Goal: Information Seeking & Learning: Find specific fact

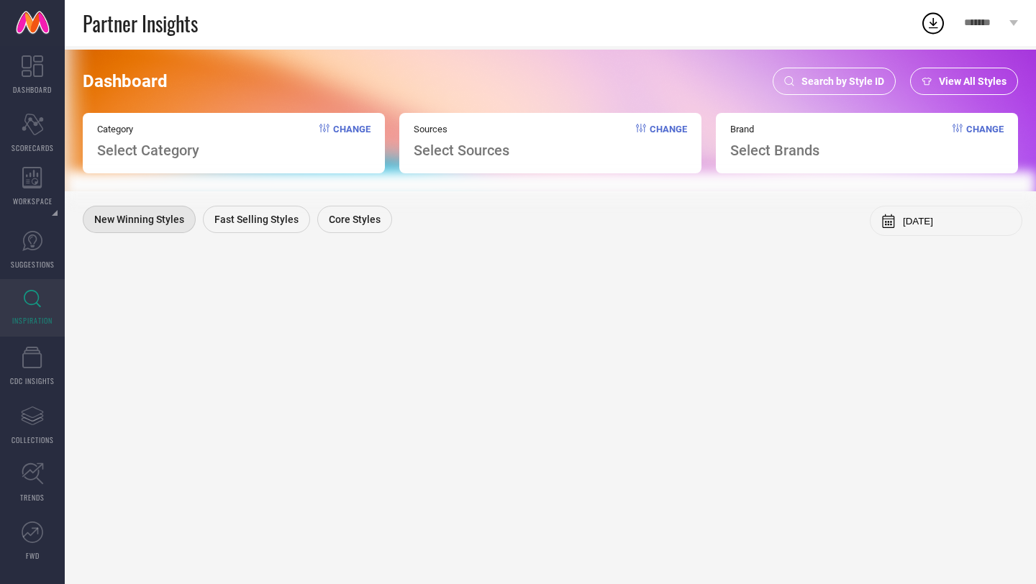
click at [816, 77] on span "Search by Style ID" at bounding box center [842, 82] width 83 height 12
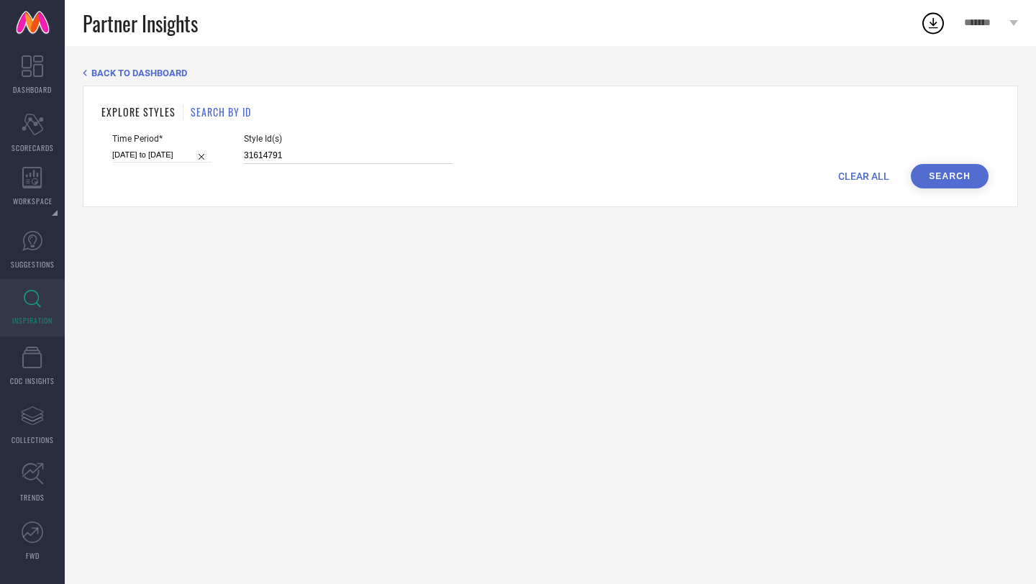
click at [419, 157] on input "31614791" at bounding box center [348, 155] width 209 height 17
paste input "24090828 10718956 11154038 24090850 4606254 24090800 24090806 11153994 24132814…"
type input "24090828 10718956 11154038 24090850 4606254 24090800 24090806 11153994 24132814…"
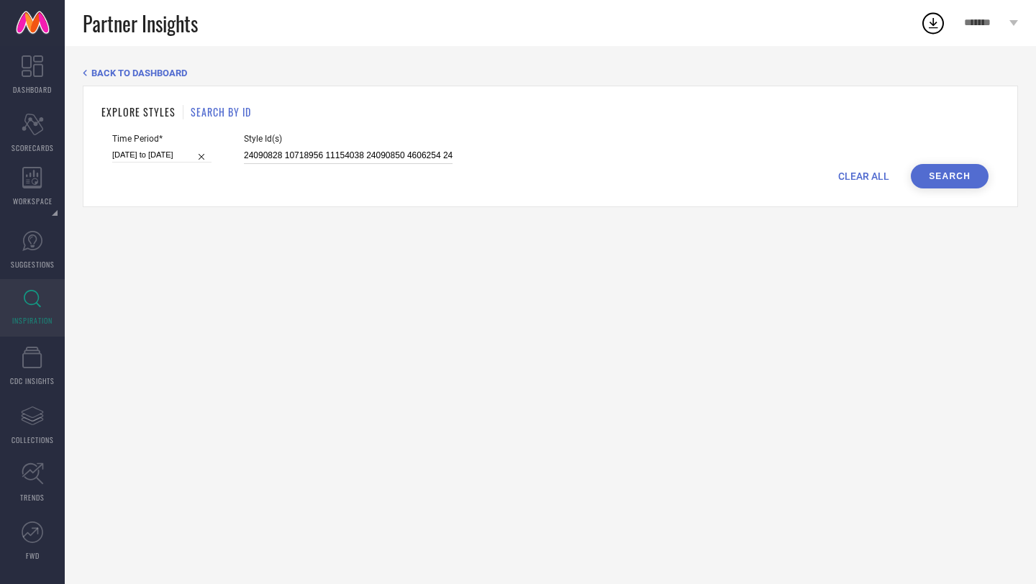
scroll to position [0, 541]
click at [173, 157] on input "18-06-2025 to 15-09-2025" at bounding box center [161, 154] width 99 height 15
select select "5"
select select "2025"
select select "6"
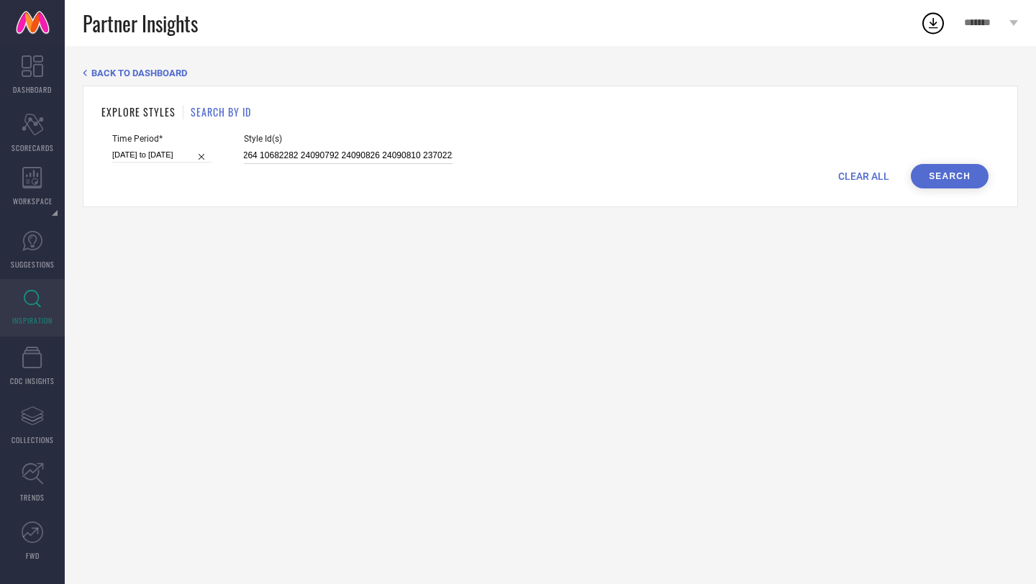
select select "2025"
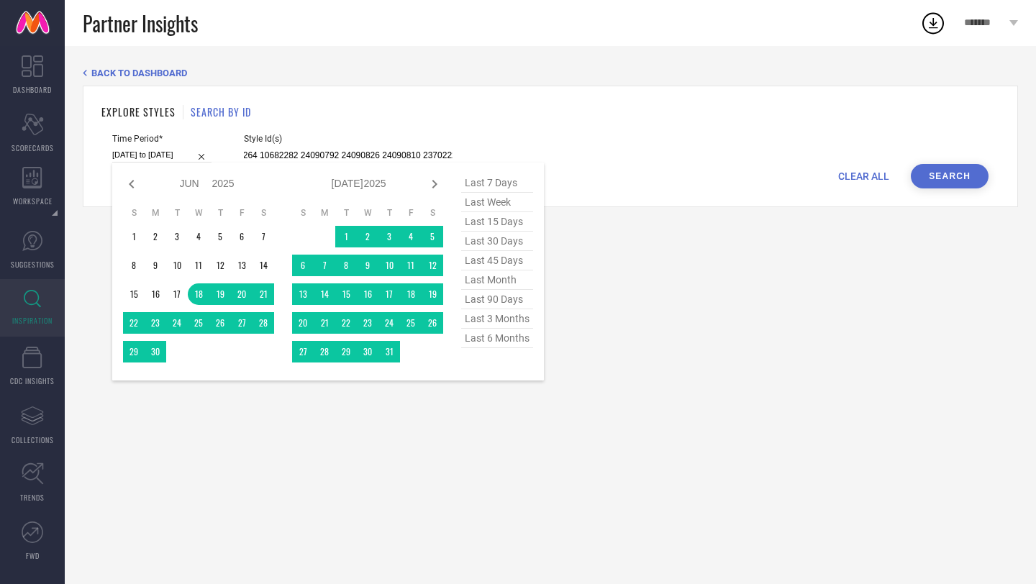
type input "24090828 10718956 11154038 24090850 4606254 24090800 24090806 11153994 24132814…"
click at [488, 279] on span "last month" at bounding box center [497, 279] width 72 height 19
type input "01-08-2025 to 31-08-2025"
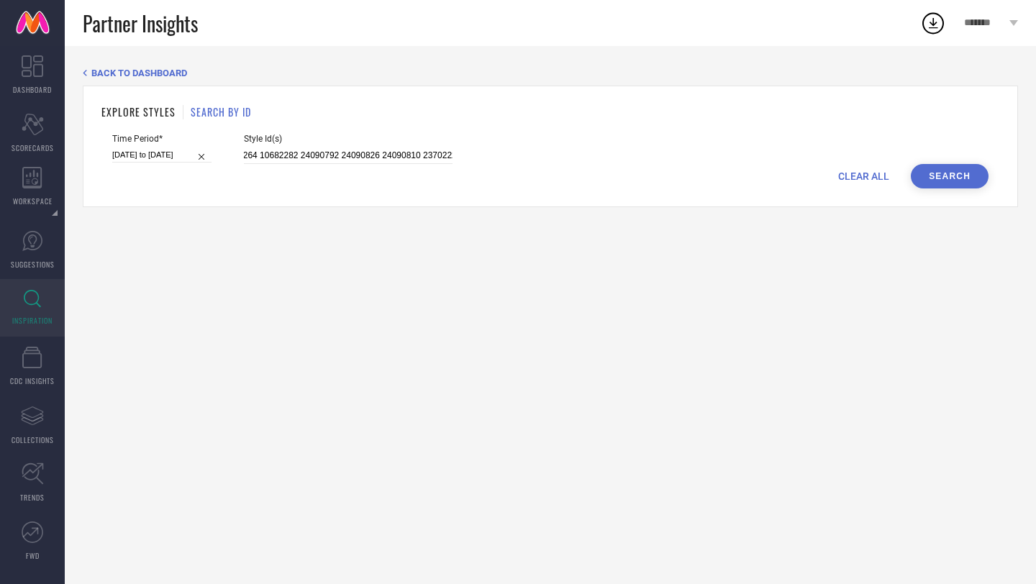
scroll to position [0, 0]
click at [933, 179] on button "Search" at bounding box center [949, 176] width 78 height 24
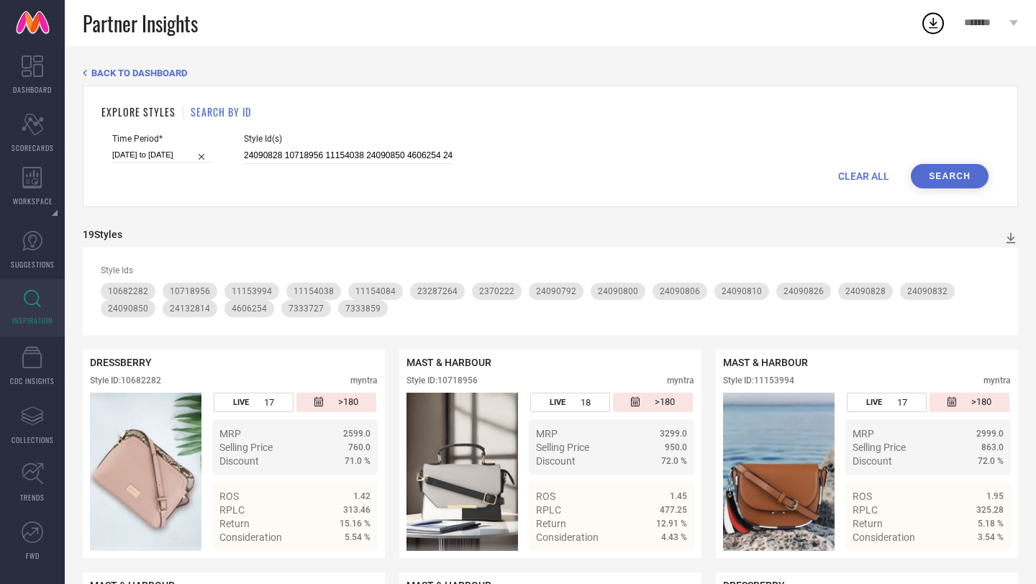
click at [153, 158] on input "01-08-2025 to 31-08-2025" at bounding box center [161, 154] width 99 height 15
select select "7"
select select "2025"
select select "8"
select select "2025"
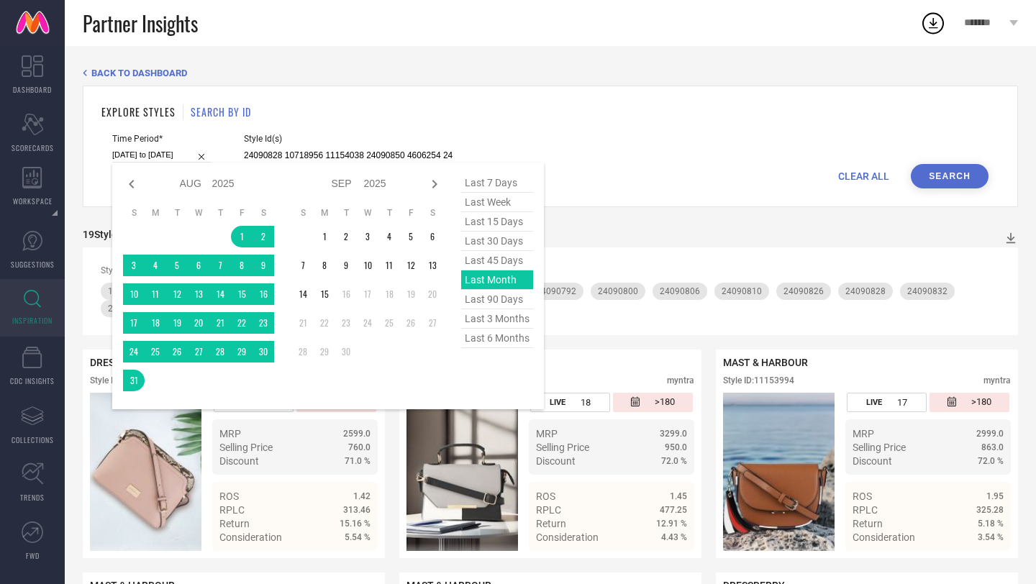
click at [503, 222] on span "last 15 days" at bounding box center [497, 221] width 72 height 19
type input "01-09-2025 to 15-09-2025"
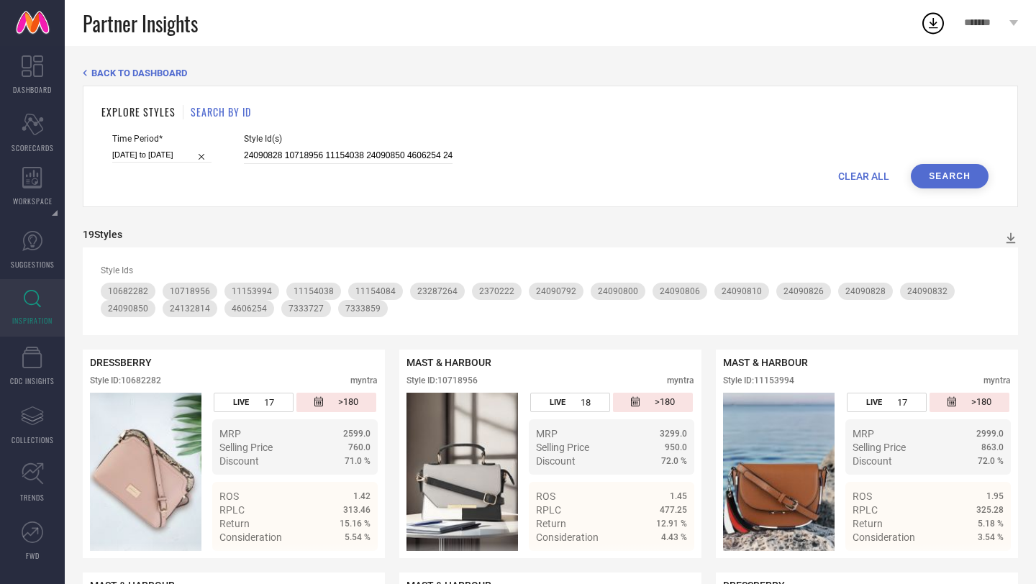
click at [950, 175] on button "Search" at bounding box center [949, 176] width 78 height 24
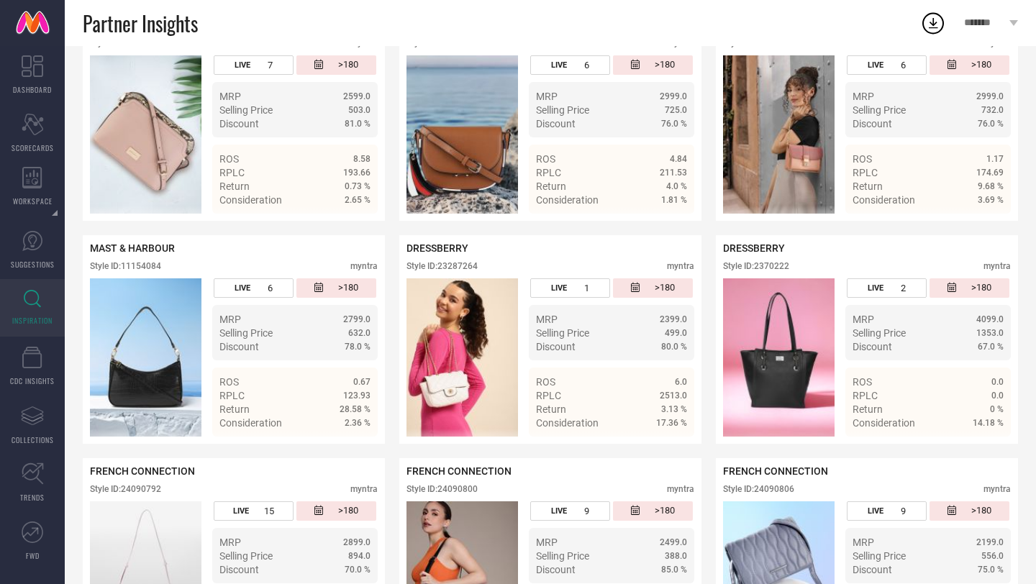
scroll to position [339, 0]
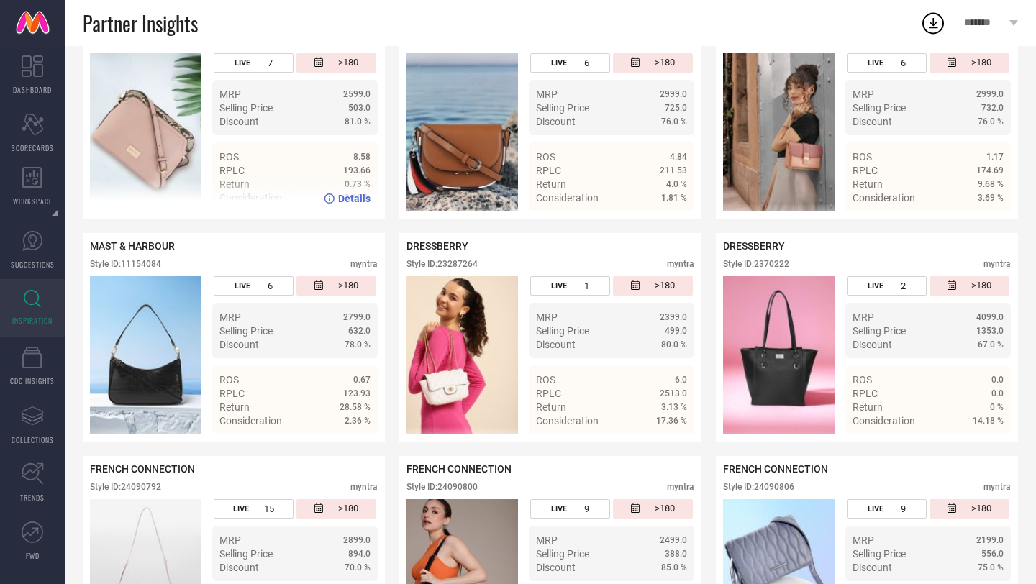
click at [332, 201] on icon at bounding box center [329, 198] width 11 height 10
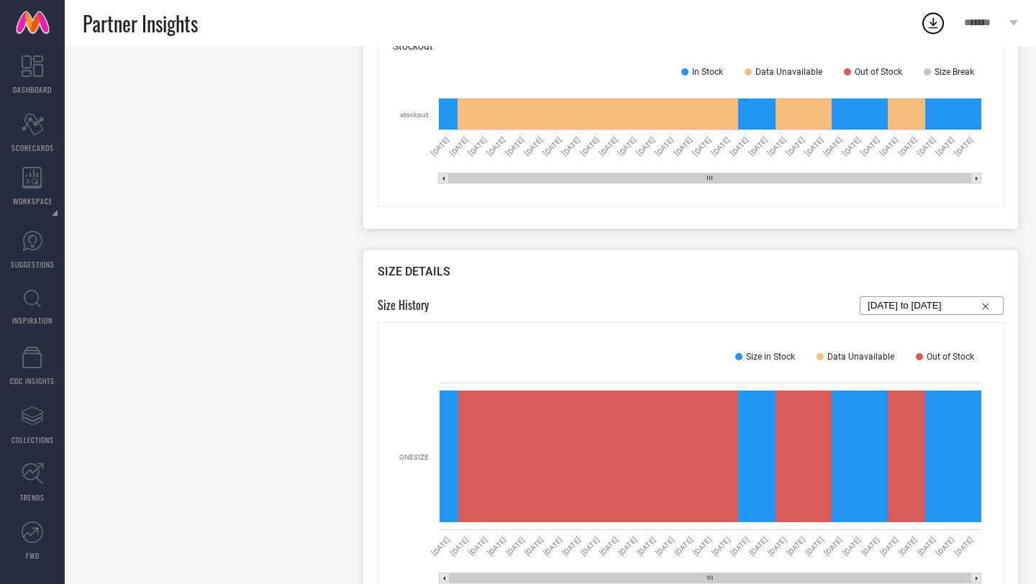
scroll to position [1113, 0]
